Goal: Information Seeking & Learning: Find specific fact

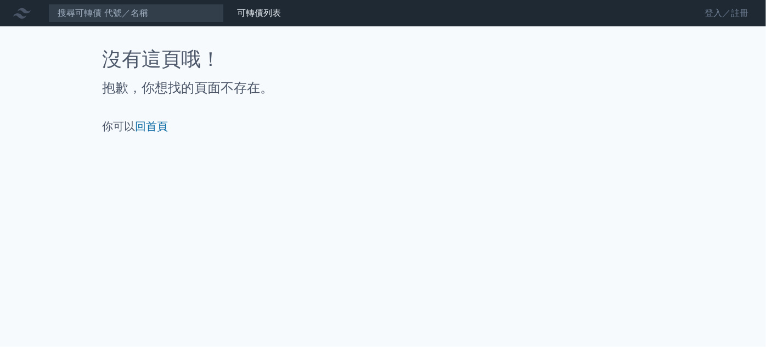
click at [727, 20] on link "登入／註冊" at bounding box center [726, 13] width 61 height 18
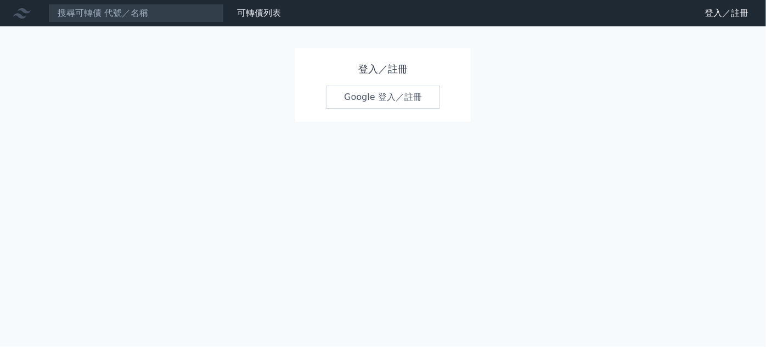
click at [411, 93] on link "Google 登入／註冊" at bounding box center [383, 97] width 114 height 23
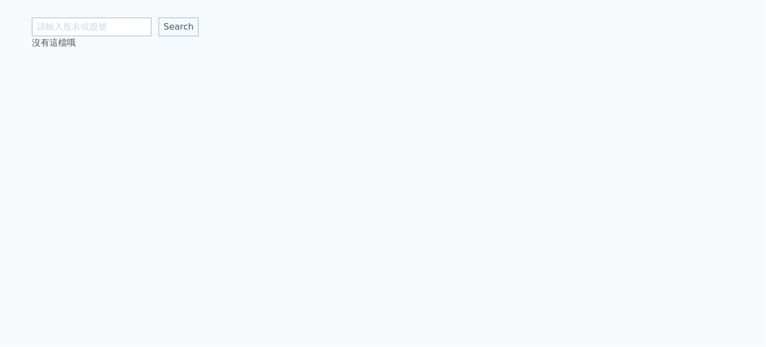
click at [86, 31] on input "text" at bounding box center [92, 27] width 120 height 19
type input "[PERSON_NAME]"
click at [159, 18] on input "Search" at bounding box center [179, 27] width 40 height 19
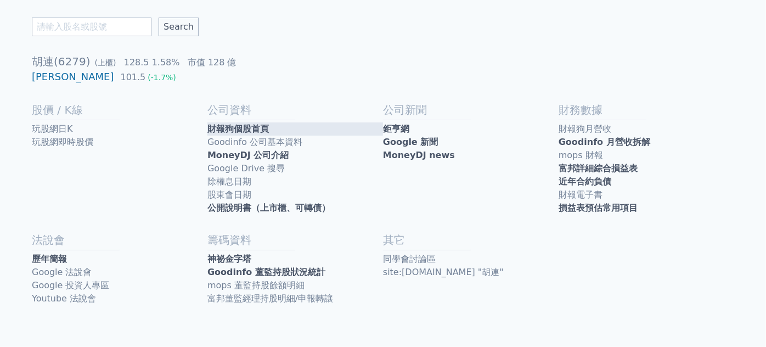
click at [247, 131] on link "財報狗個股首頁" at bounding box center [296, 128] width 176 height 13
